Goal: Information Seeking & Learning: Learn about a topic

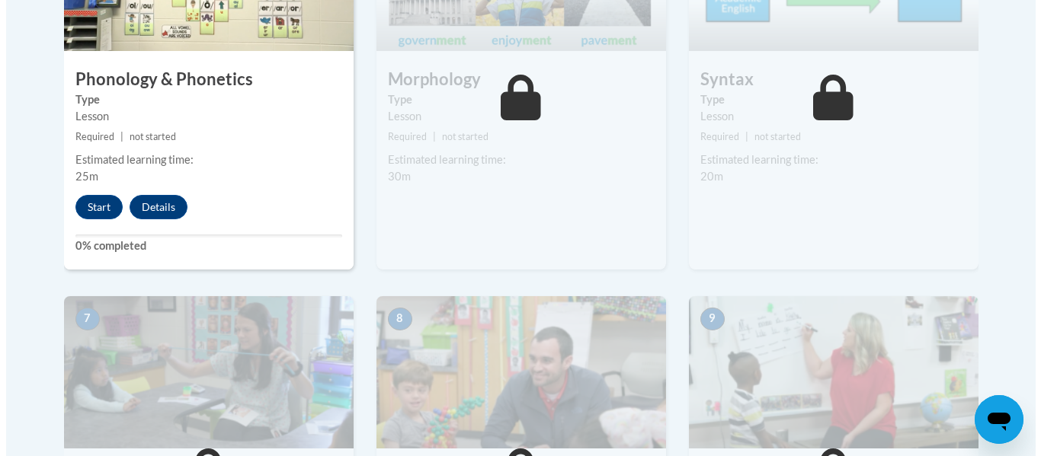
scroll to position [1058, 0]
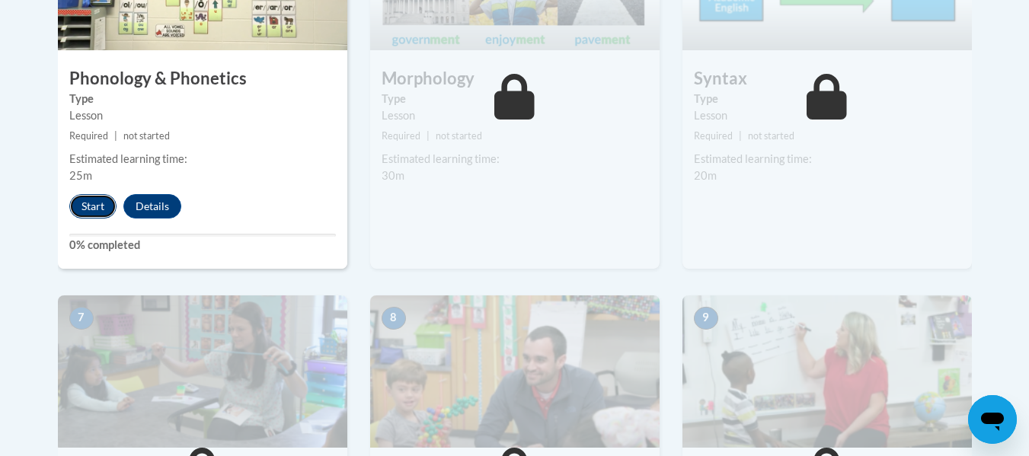
click at [82, 207] on button "Start" at bounding box center [92, 206] width 47 height 24
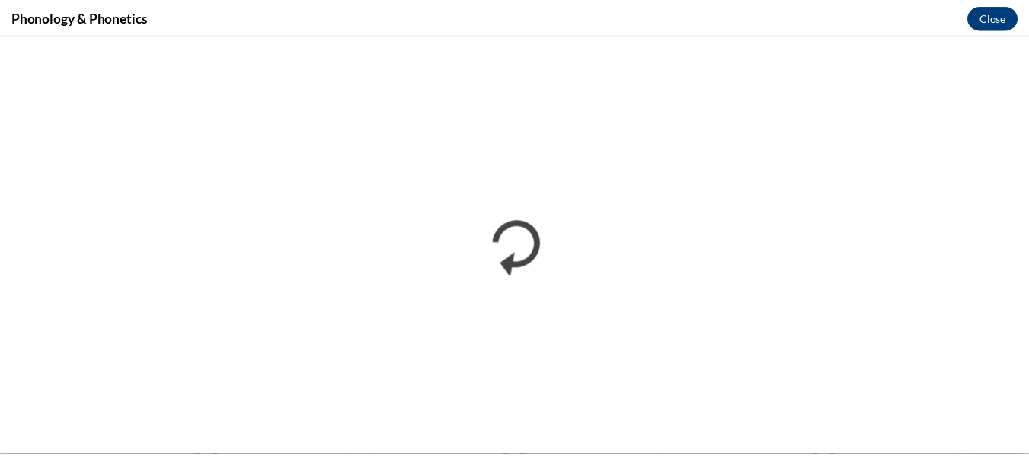
scroll to position [0, 0]
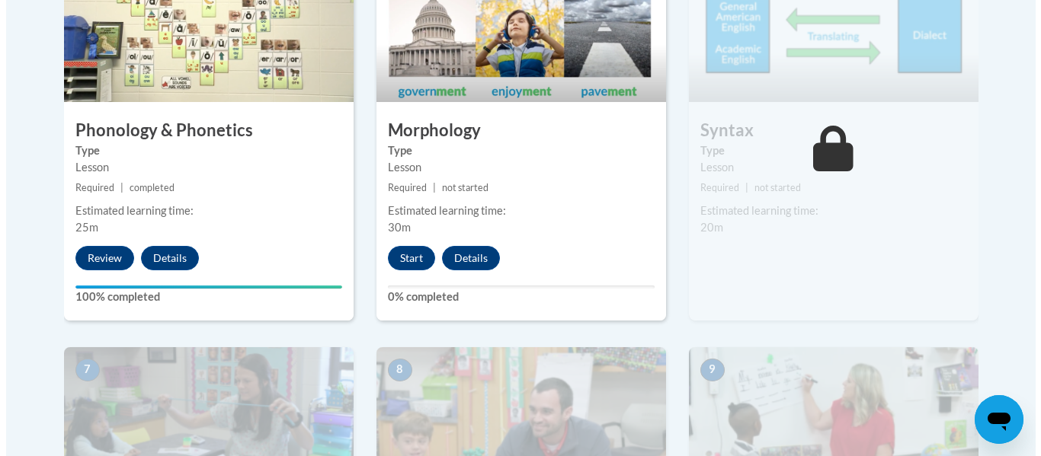
scroll to position [1007, 0]
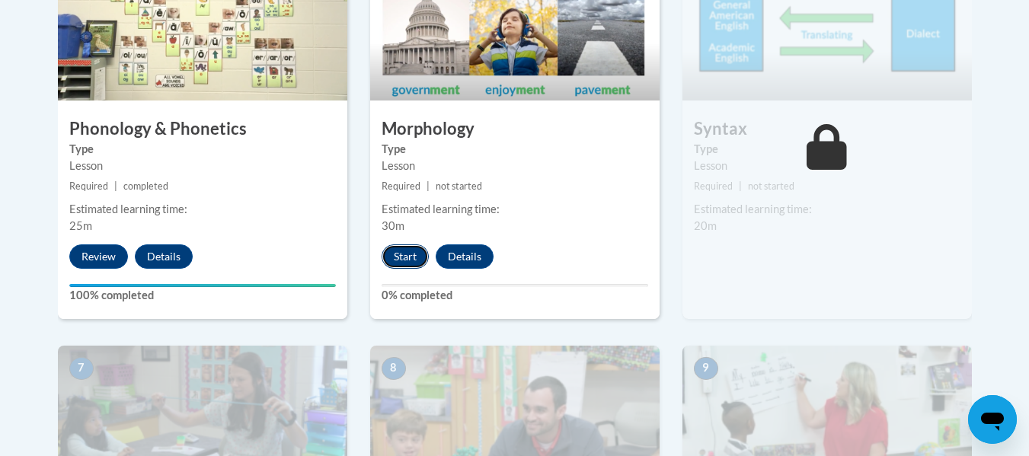
click at [414, 255] on button "Start" at bounding box center [405, 257] width 47 height 24
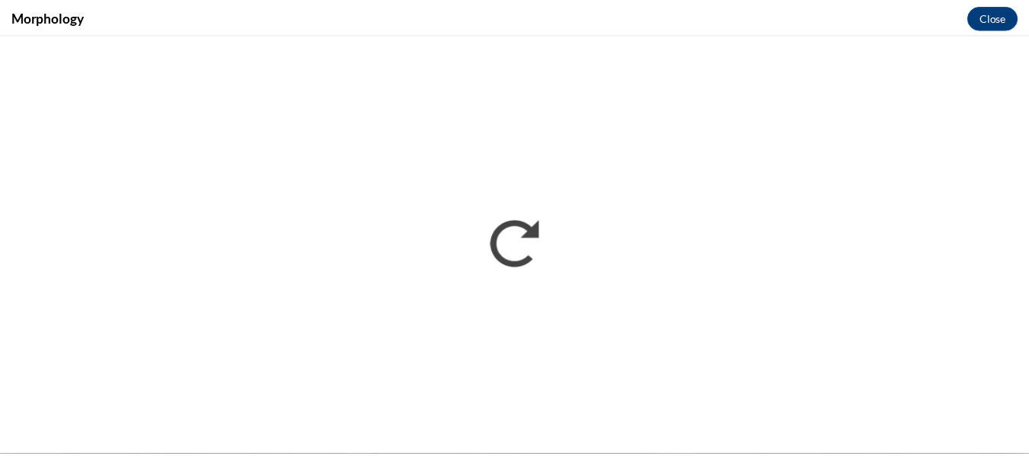
scroll to position [0, 0]
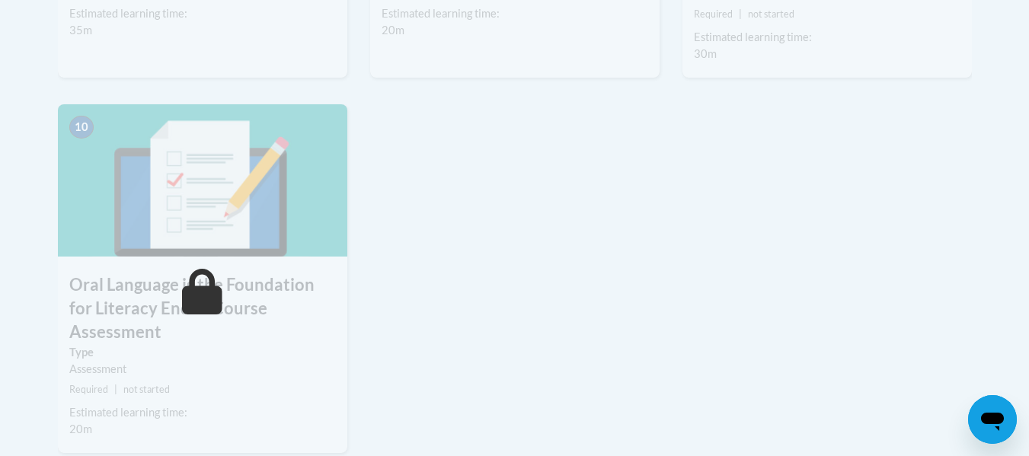
scroll to position [1601, 0]
